Goal: Obtain resource: Download file/media

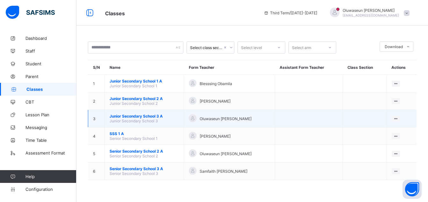
click at [155, 114] on span "Junior Secondary School 3 A" at bounding box center [144, 116] width 69 height 5
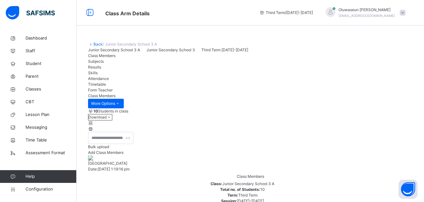
click at [405, 15] on span at bounding box center [402, 13] width 6 height 6
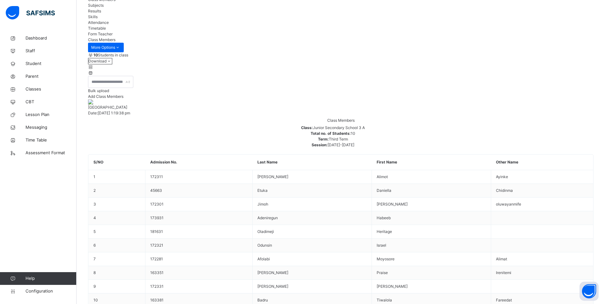
scroll to position [57, 0]
click at [101, 12] on span "Results" at bounding box center [94, 10] width 13 height 5
click at [104, 7] on span "Subjects" at bounding box center [96, 4] width 16 height 5
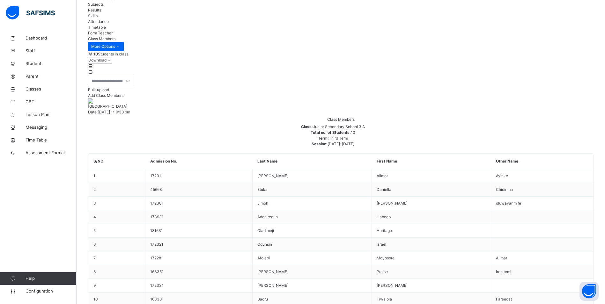
click at [101, 12] on span "Results" at bounding box center [94, 10] width 13 height 5
drag, startPoint x: 156, startPoint y: 71, endPoint x: 204, endPoint y: 71, distance: 48.5
click at [204, 25] on div "Attendance" at bounding box center [340, 22] width 505 height 6
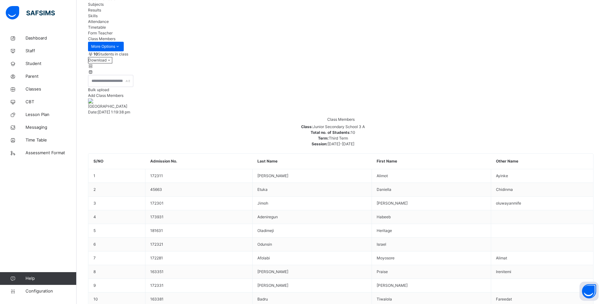
click at [109, 24] on span "Attendance" at bounding box center [98, 21] width 21 height 5
drag, startPoint x: 166, startPoint y: 69, endPoint x: 140, endPoint y: 69, distance: 26.5
click at [140, 36] on div "Class Members Subjects Results Skills Attendance Timetable Form Teacher" at bounding box center [340, 16] width 505 height 40
click at [104, 7] on span "Subjects" at bounding box center [96, 4] width 16 height 5
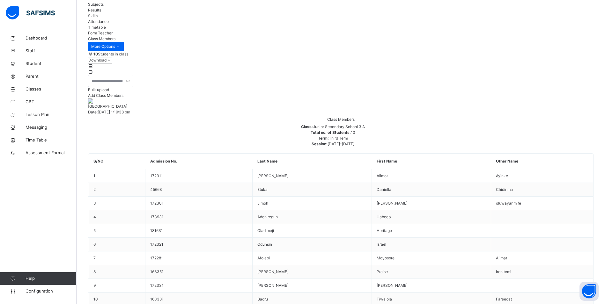
click at [8, 202] on div "Dashboard Staff Student Parent Classes CBT Lesson Plan Messaging Time Table Ass…" at bounding box center [38, 165] width 77 height 279
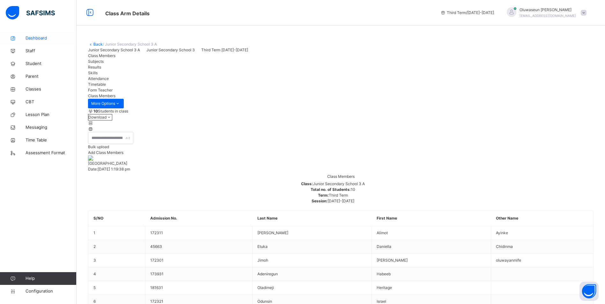
click at [33, 37] on span "Dashboard" at bounding box center [51, 38] width 51 height 6
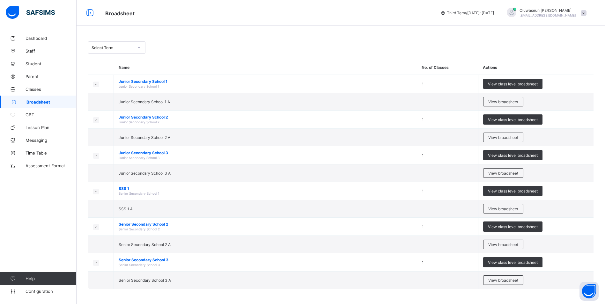
click at [138, 46] on icon at bounding box center [139, 47] width 4 height 6
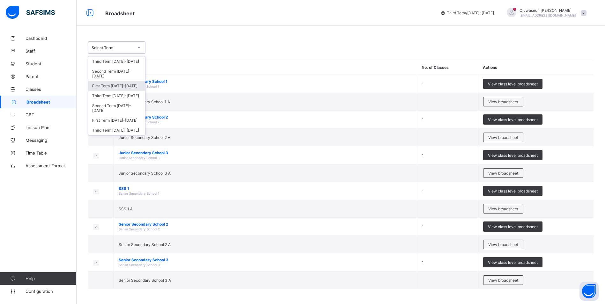
click at [119, 82] on div "First Term [DATE]-[DATE]" at bounding box center [116, 86] width 57 height 10
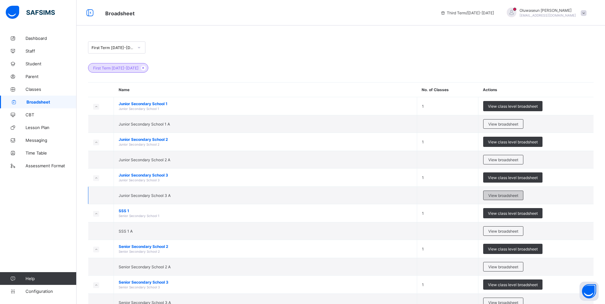
click at [498, 194] on span "View broadsheet" at bounding box center [503, 195] width 30 height 5
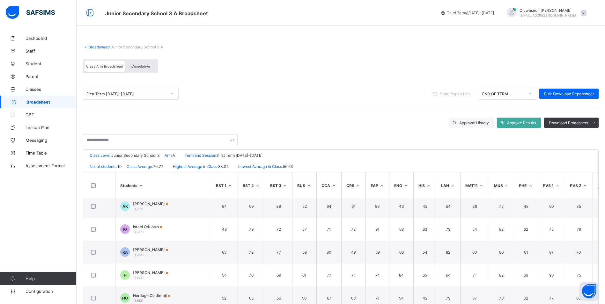
scroll to position [99, 0]
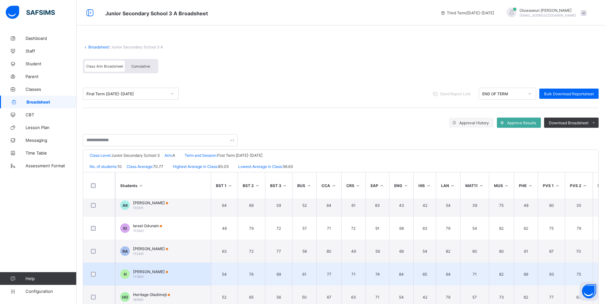
click at [156, 269] on span "[PERSON_NAME]" at bounding box center [150, 271] width 35 height 5
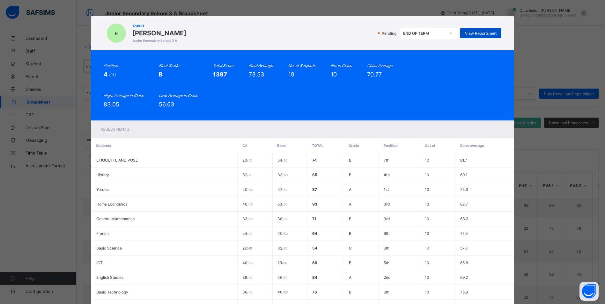
click at [486, 32] on span "View Reportsheet" at bounding box center [481, 33] width 32 height 5
click at [530, 49] on div "H 173931 [PERSON_NAME] Junior Secondary School 3 A Pending END OF TERM View Rep…" at bounding box center [302, 152] width 605 height 304
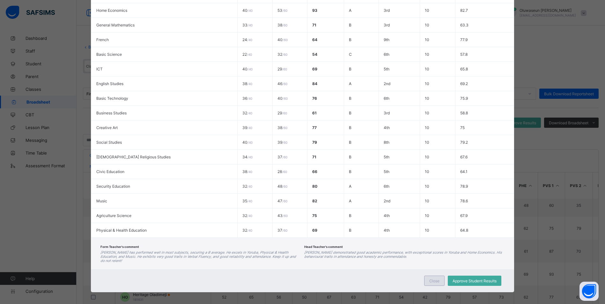
click at [432, 281] on div "Close" at bounding box center [434, 281] width 20 height 10
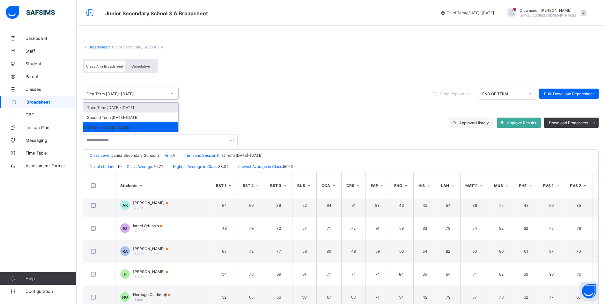
click at [147, 93] on div "First Term 2024-2025" at bounding box center [126, 93] width 80 height 5
click at [134, 118] on div "Second Term 2024-2025" at bounding box center [130, 118] width 95 height 10
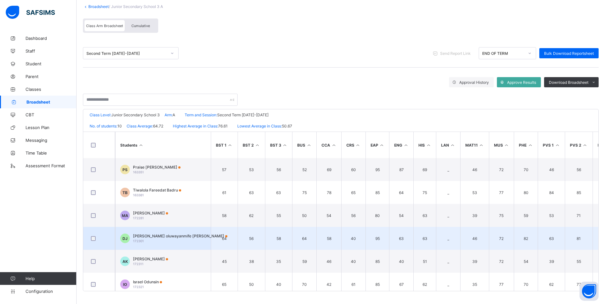
scroll to position [99, 0]
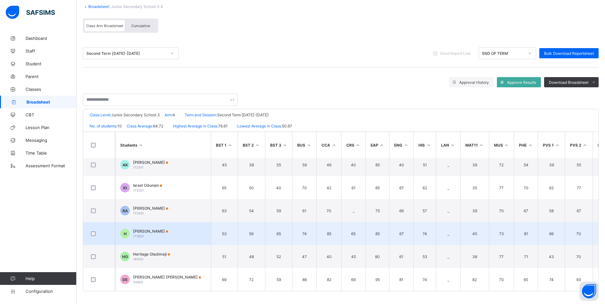
click at [160, 229] on span "[PERSON_NAME]" at bounding box center [150, 231] width 35 height 5
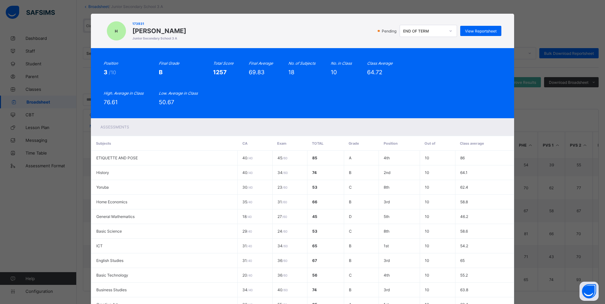
scroll to position [3, 0]
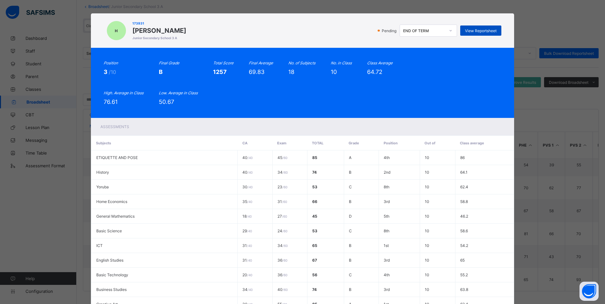
click at [473, 33] on div "View Reportsheet" at bounding box center [480, 31] width 41 height 10
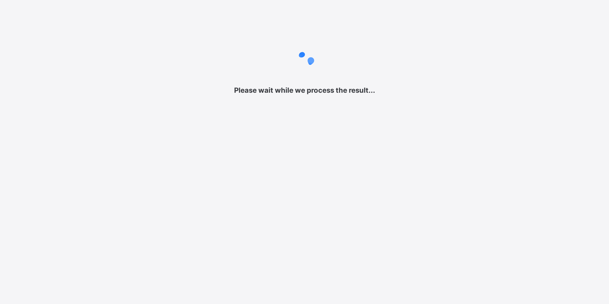
click at [480, 203] on div "Please wait while we process the result... New Update Available Hello there, Yo…" at bounding box center [304, 152] width 609 height 304
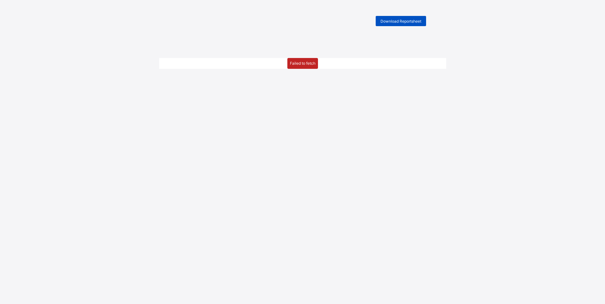
click at [414, 22] on span "Download Reportsheet" at bounding box center [400, 21] width 41 height 5
